Goal: Task Accomplishment & Management: Use online tool/utility

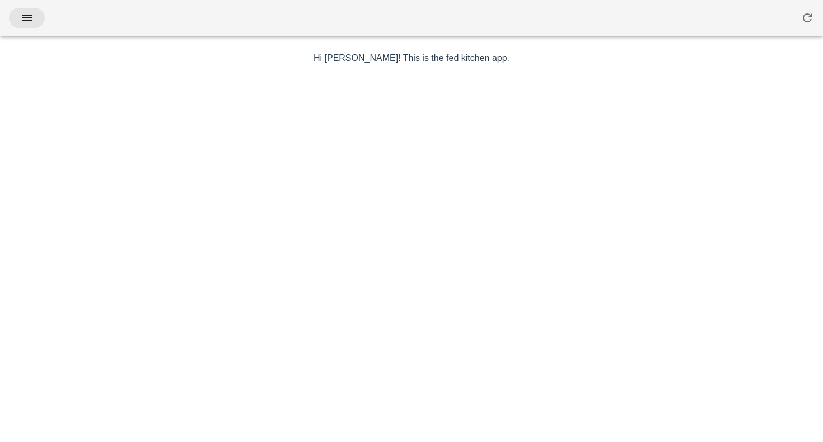
click at [35, 17] on span "button" at bounding box center [27, 17] width 18 height 13
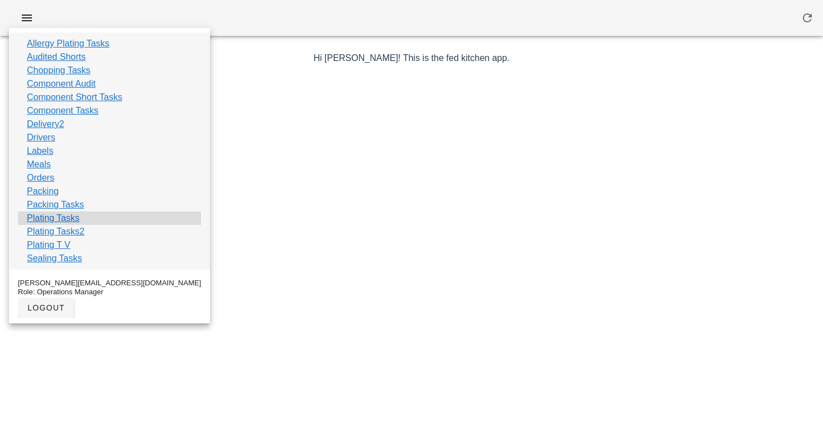
click at [59, 218] on link "Plating Tasks" at bounding box center [53, 218] width 53 height 13
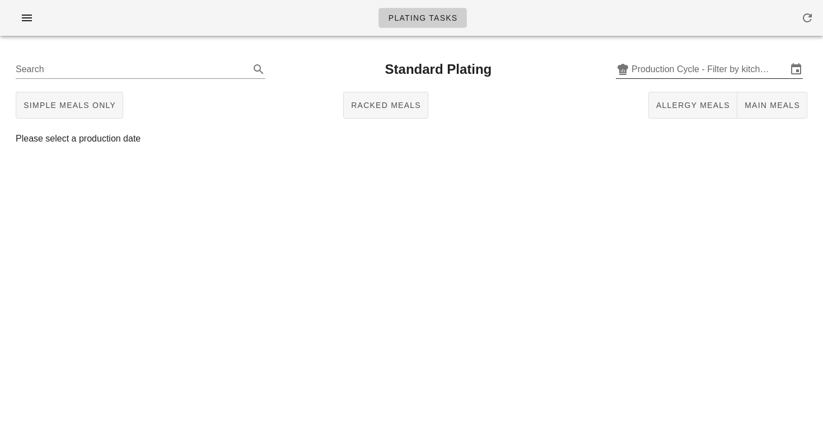
click at [663, 76] on input "Production Cycle - Filter by kitchen production schedules" at bounding box center [710, 69] width 156 height 18
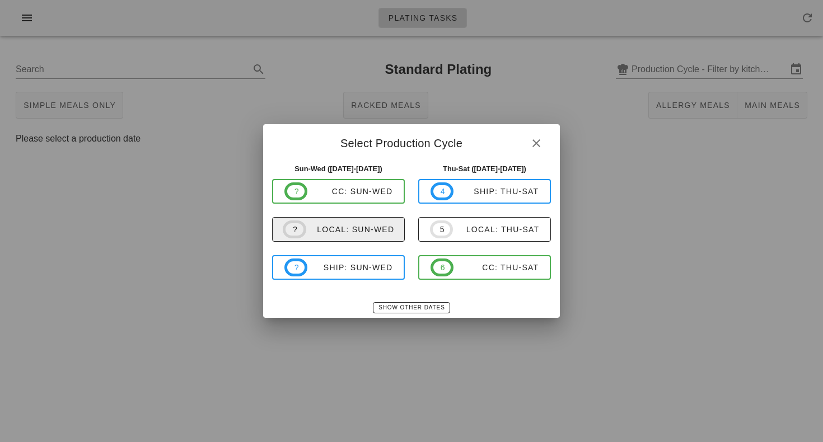
click at [334, 225] on div "local: Sun-Wed" at bounding box center [350, 229] width 88 height 9
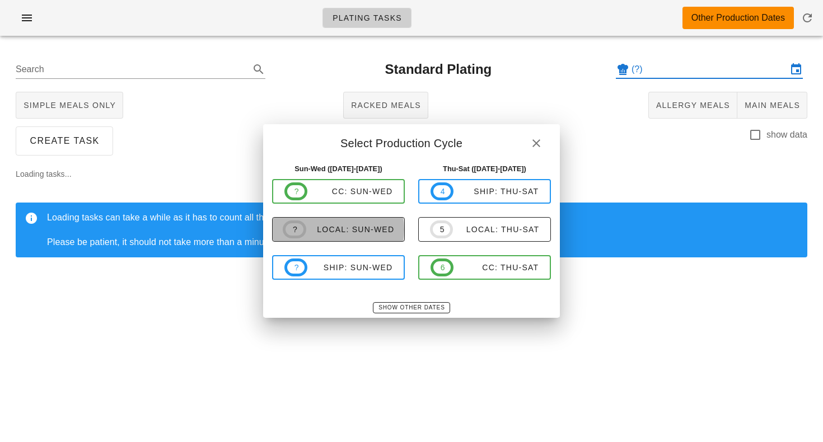
type input "local: Sun-Wed ([DATE]-[DATE])"
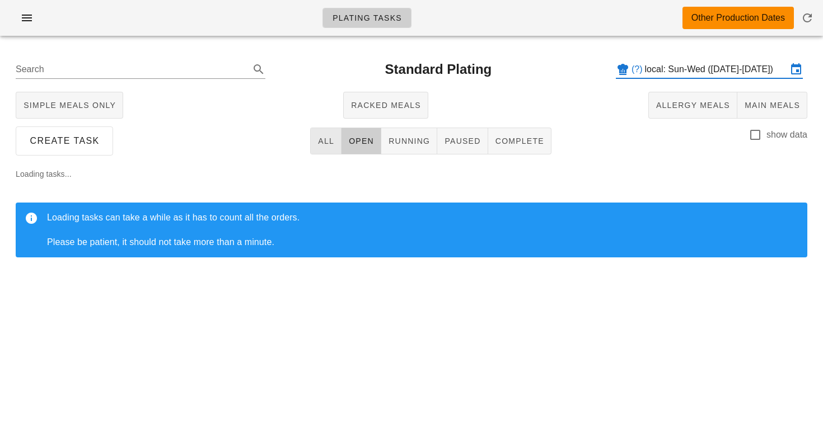
click at [326, 142] on span "All" at bounding box center [325, 141] width 17 height 9
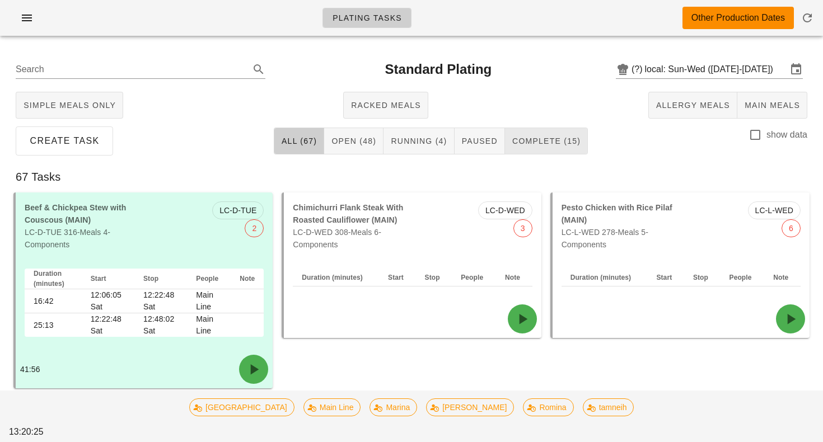
click at [527, 142] on span "Complete (15)" at bounding box center [546, 141] width 69 height 9
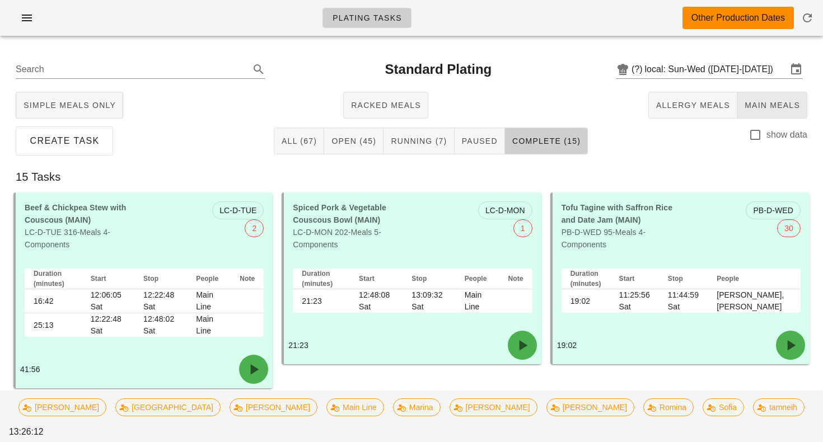
click at [764, 96] on button "Main Meals" at bounding box center [772, 105] width 70 height 27
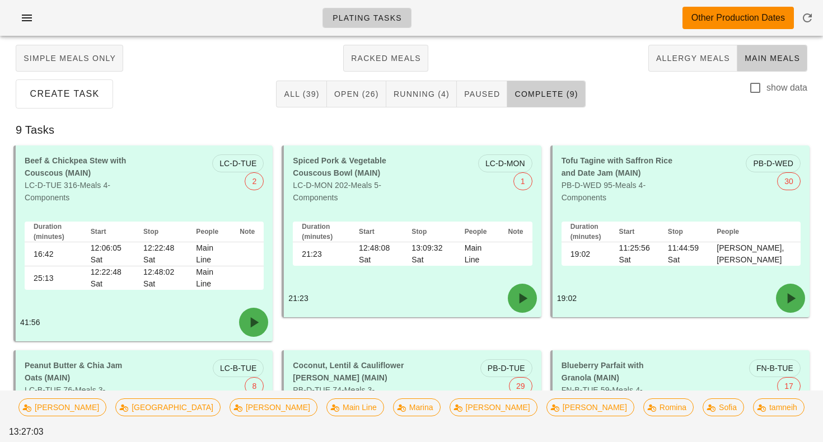
scroll to position [32, 0]
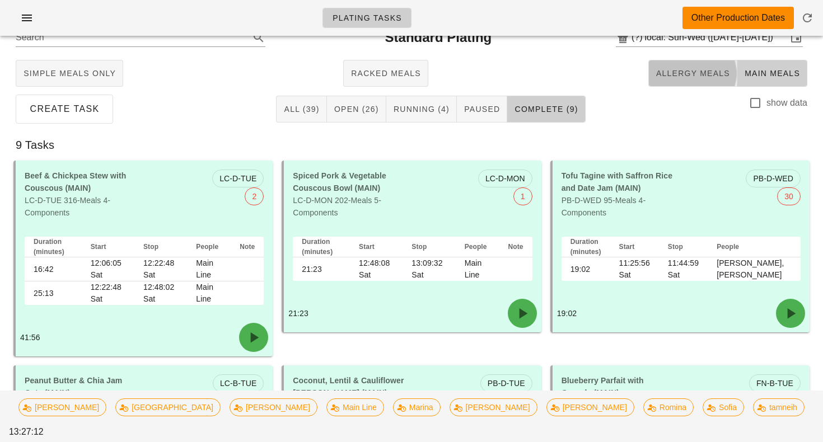
click at [667, 64] on button "Allergy Meals" at bounding box center [692, 73] width 89 height 27
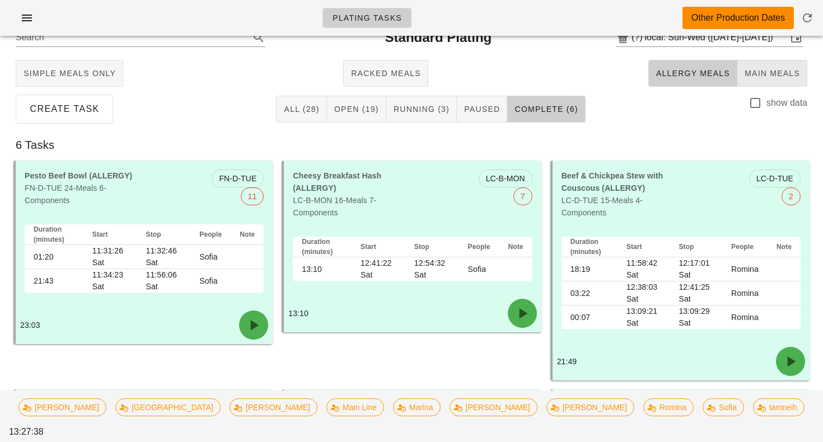
click at [747, 69] on span "Main Meals" at bounding box center [772, 73] width 56 height 9
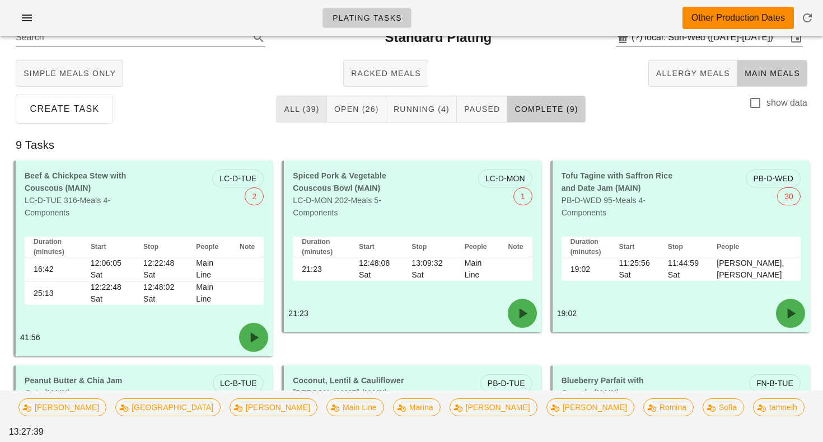
click at [296, 112] on span "All (39)" at bounding box center [301, 109] width 36 height 9
